Goal: Transaction & Acquisition: Purchase product/service

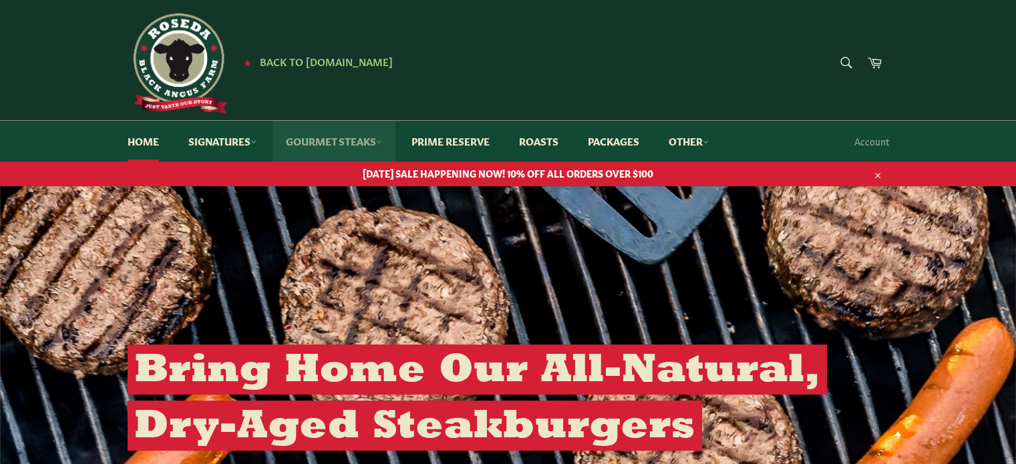
click at [367, 138] on link "Gourmet Steaks" at bounding box center [334, 141] width 123 height 41
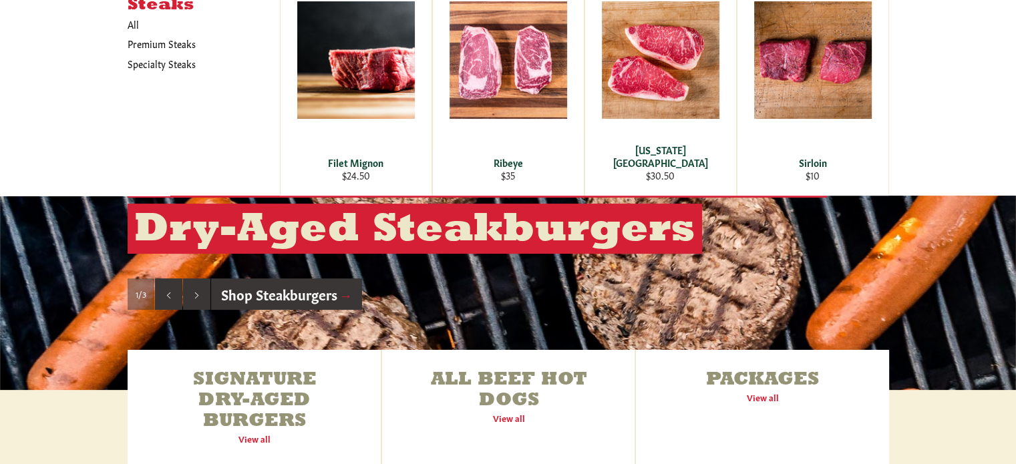
scroll to position [67, 0]
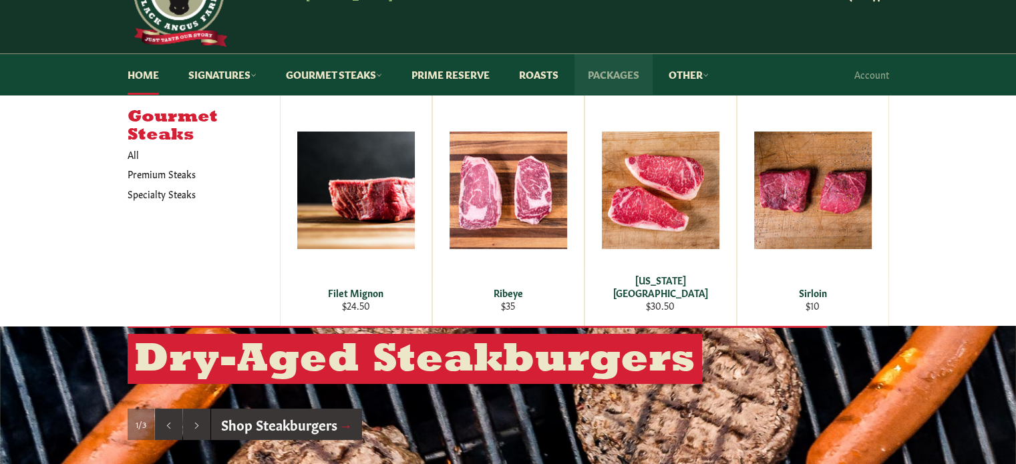
click at [615, 73] on link "Packages" at bounding box center [613, 74] width 78 height 41
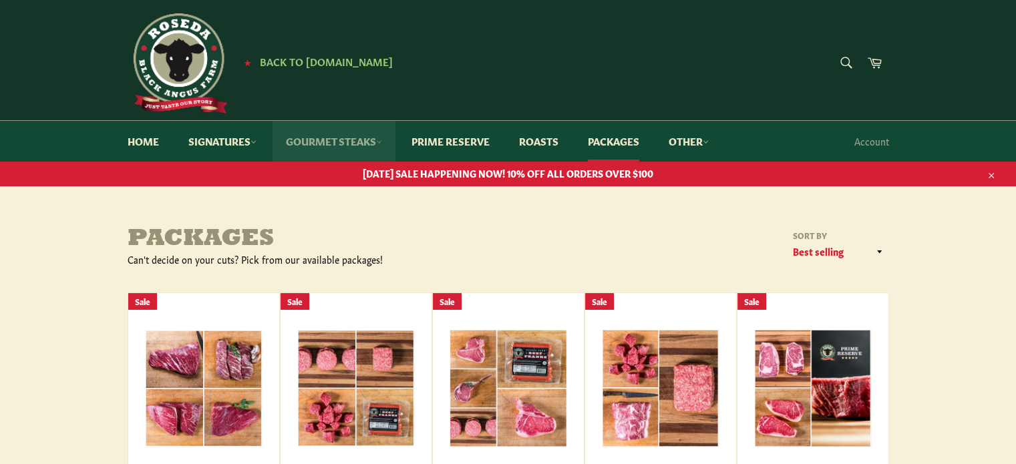
click at [339, 142] on link "Gourmet Steaks" at bounding box center [334, 141] width 123 height 41
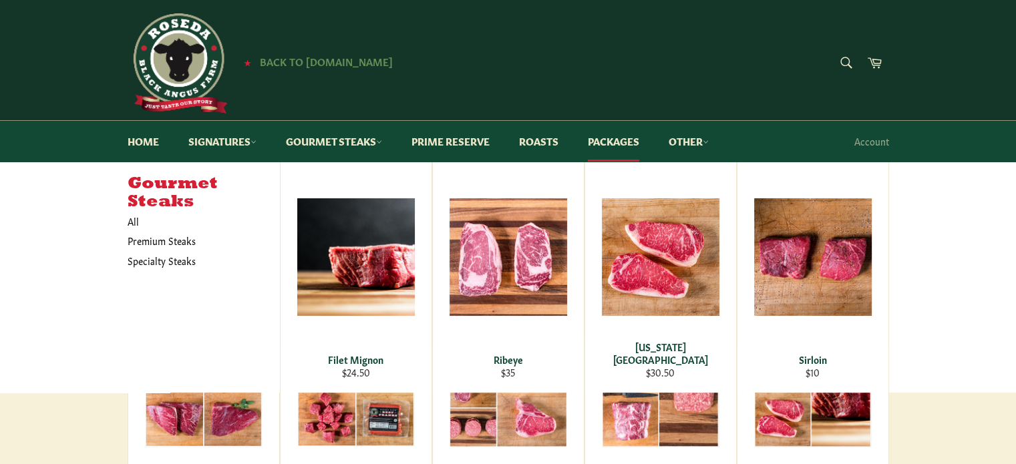
click at [329, 63] on span "Back to [DOMAIN_NAME]" at bounding box center [326, 61] width 133 height 14
